Goal: Information Seeking & Learning: Learn about a topic

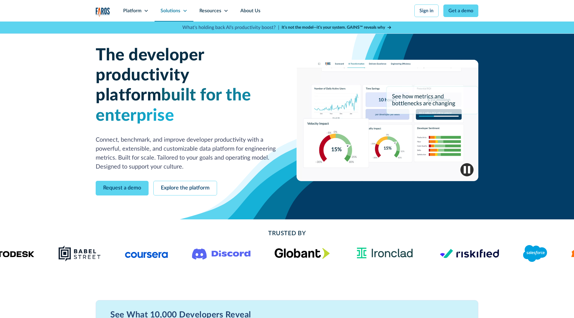
click at [175, 9] on div "Solutions" at bounding box center [170, 10] width 20 height 7
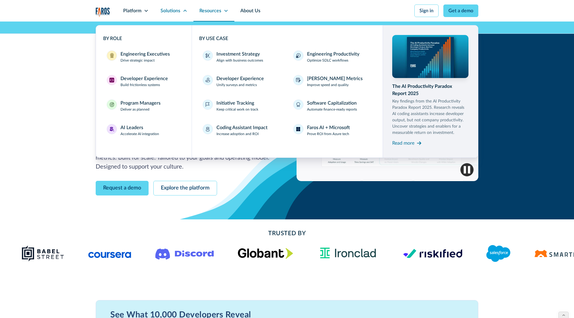
click at [205, 11] on div "Resources" at bounding box center [210, 10] width 22 height 7
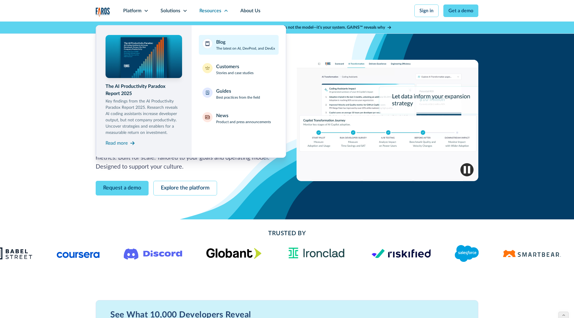
click at [228, 45] on div "Blog The latest on AI, DevProd, and DevEx" at bounding box center [245, 45] width 59 height 13
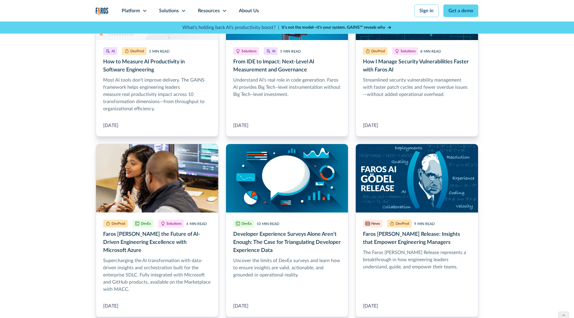
scroll to position [586, 0]
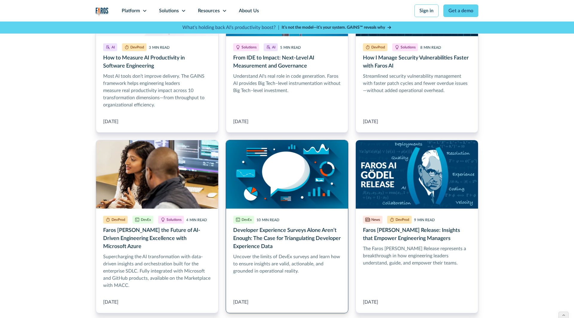
click at [292, 161] on link "Developer Experience Surveys Alone Aren’t Enough: The Case for Triangulating De…" at bounding box center [287, 227] width 123 height 174
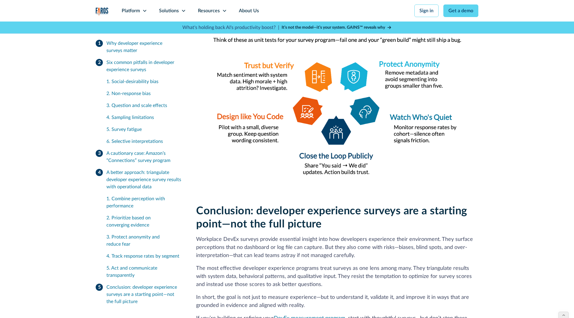
scroll to position [1255, 0]
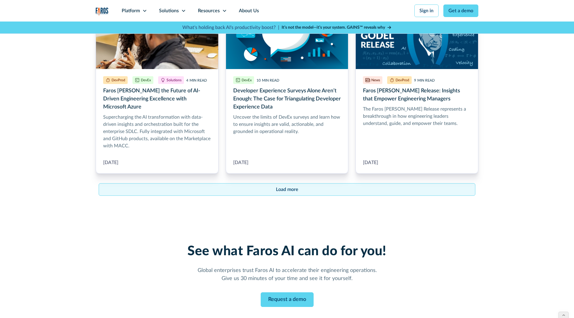
click at [287, 186] on div "Load more" at bounding box center [287, 189] width 22 height 7
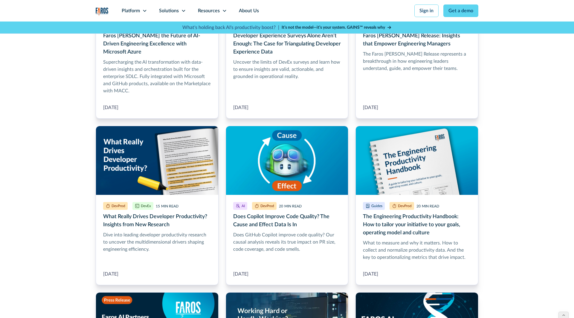
scroll to position [784, 0]
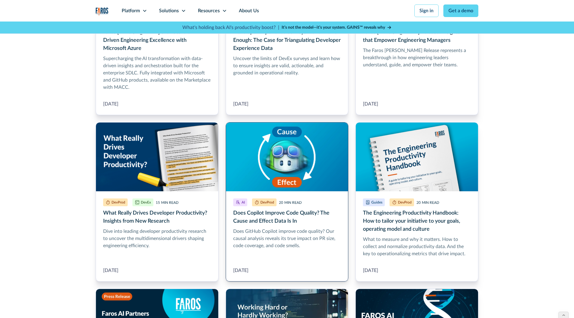
click at [279, 131] on link "Does Copilot Improve Code Quality? The Cause and Effect Data Is In" at bounding box center [287, 201] width 123 height 159
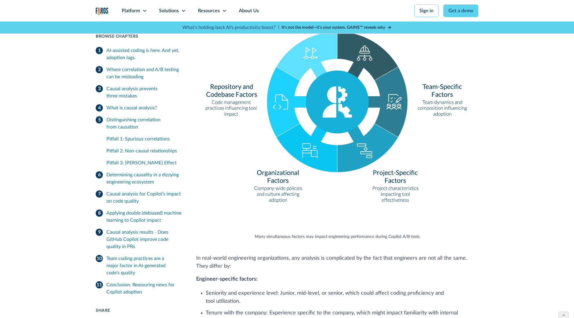
scroll to position [2183, 0]
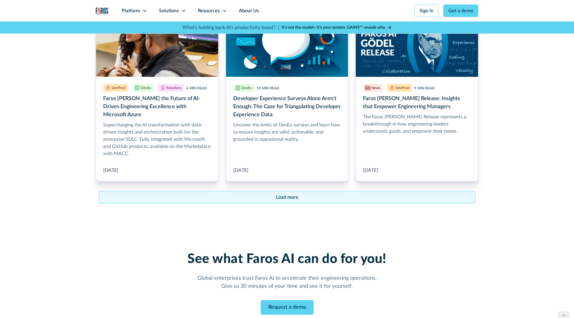
click at [294, 191] on link "Load more" at bounding box center [287, 197] width 377 height 13
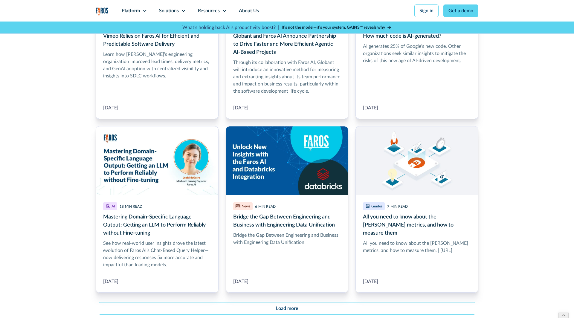
scroll to position [1301, 0]
click at [417, 146] on link "All you need to know about the DORA metrics, and how to measure them" at bounding box center [416, 209] width 123 height 166
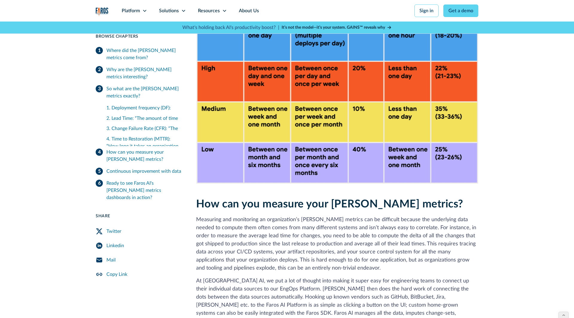
scroll to position [907, 0]
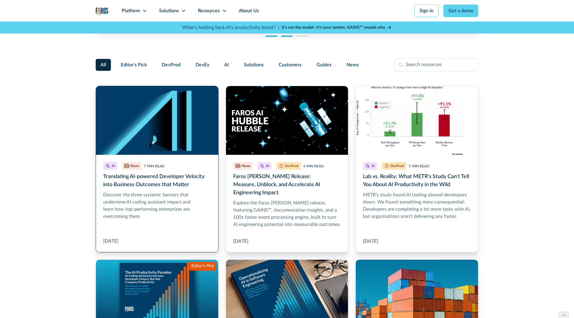
click at [166, 106] on link "Translating AI-powered Developer Velocity into Business Outcomes that Matter" at bounding box center [157, 169] width 123 height 166
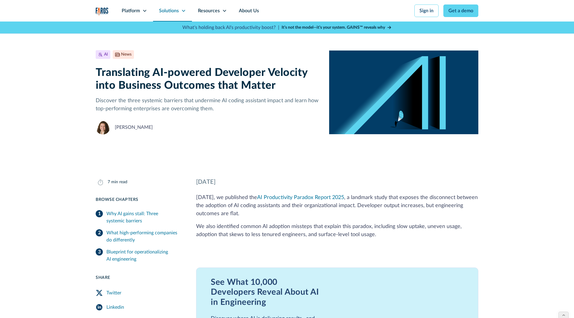
click at [182, 8] on icon at bounding box center [183, 10] width 5 height 5
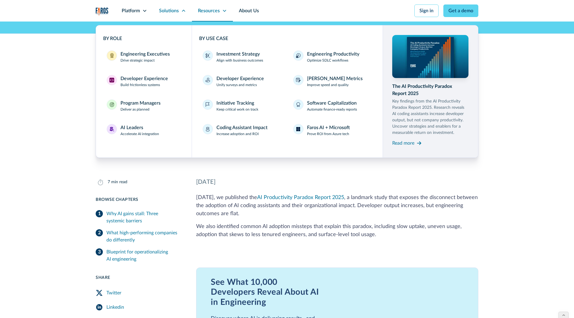
click at [209, 9] on div "Resources" at bounding box center [209, 10] width 22 height 7
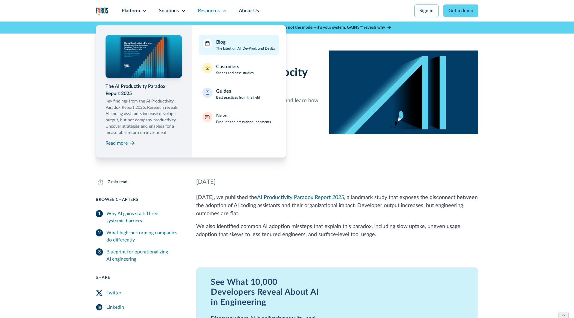
click at [227, 41] on div "Blog The latest on AI, DevProd, and DevEx" at bounding box center [245, 45] width 59 height 13
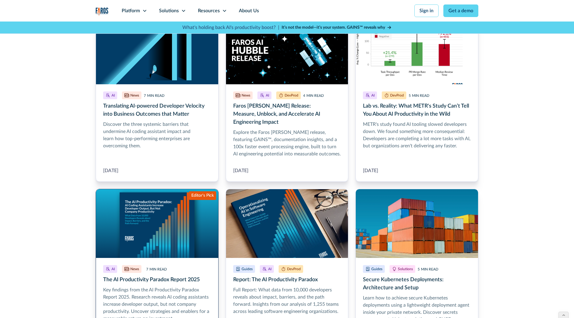
click at [146, 221] on link "The AI Productivity Paradox Report 2025" at bounding box center [157, 272] width 123 height 166
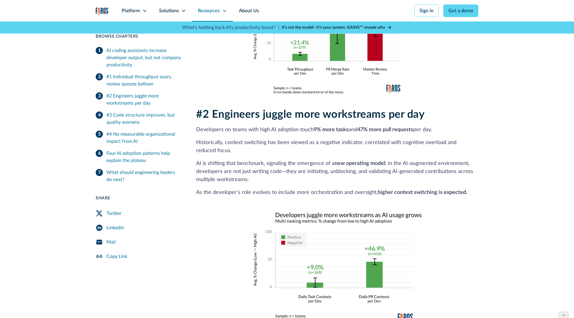
click at [205, 11] on div "Resources" at bounding box center [209, 10] width 22 height 7
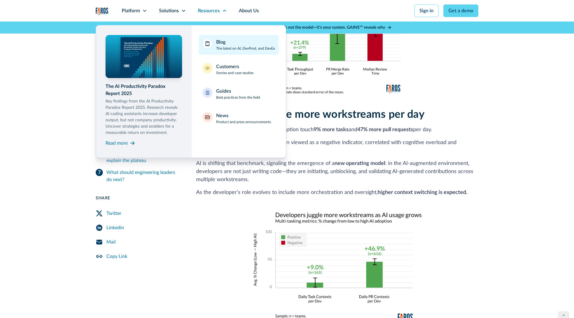
click at [221, 46] on p "The latest on AI, DevProd, and DevEx" at bounding box center [245, 48] width 59 height 5
